Goal: Information Seeking & Learning: Find contact information

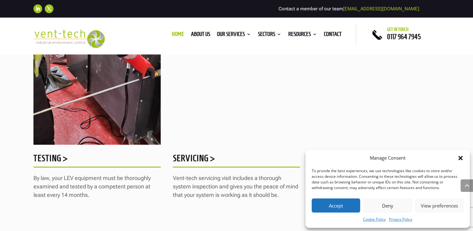
scroll to position [814, 0]
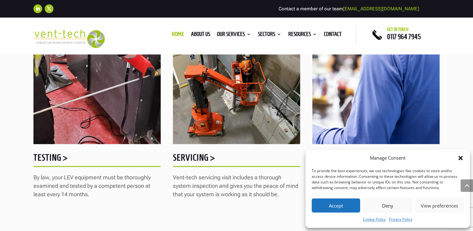
click at [237, 105] on img at bounding box center [236, 61] width 127 height 165
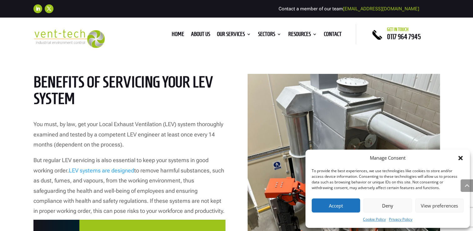
scroll to position [313, 0]
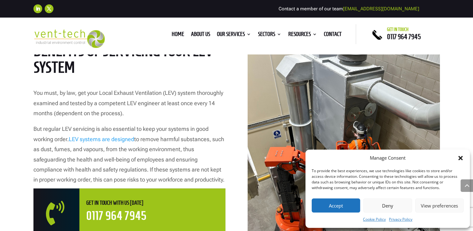
click at [381, 207] on button "Deny" at bounding box center [388, 205] width 49 height 14
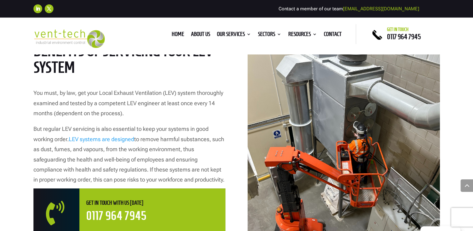
scroll to position [344, 0]
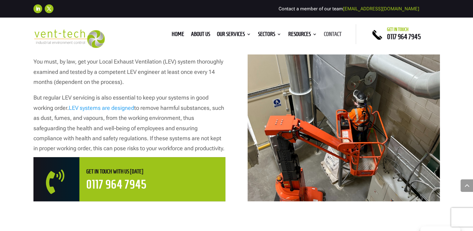
click at [334, 32] on link "Contact" at bounding box center [333, 35] width 18 height 7
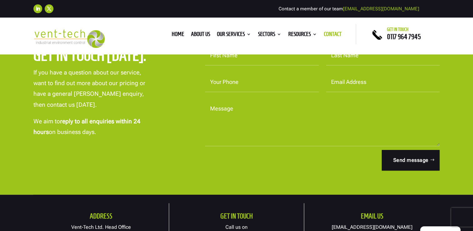
scroll to position [344, 0]
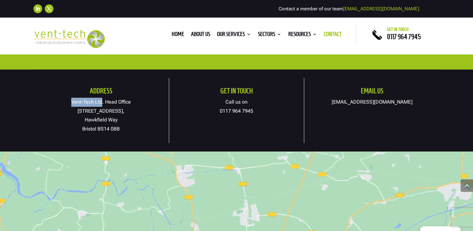
drag, startPoint x: 101, startPoint y: 102, endPoint x: 70, endPoint y: 101, distance: 31.3
click at [70, 101] on p "Vent-Tech Ltd. Head Office 19A Osprey Court, Hawkfield Way Bristol BS14 0BB" at bounding box center [101, 116] width 136 height 36
copy p "Vent-Tech Ltd"
drag, startPoint x: 120, startPoint y: 126, endPoint x: 98, endPoint y: 130, distance: 22.2
click at [98, 130] on p "Vent-Tech Ltd. Head Office 19A Osprey Court, Hawkfield Way Bristol BS14 0BB" at bounding box center [101, 116] width 136 height 36
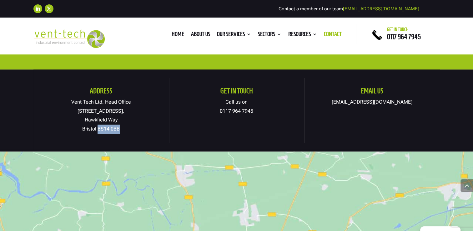
copy p "BS14 0BB"
